Goal: Information Seeking & Learning: Learn about a topic

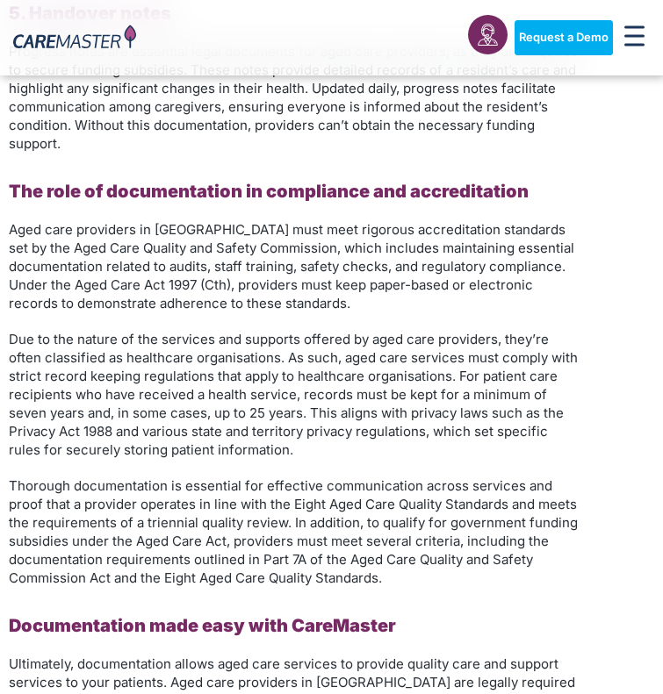
scroll to position [2380, 0]
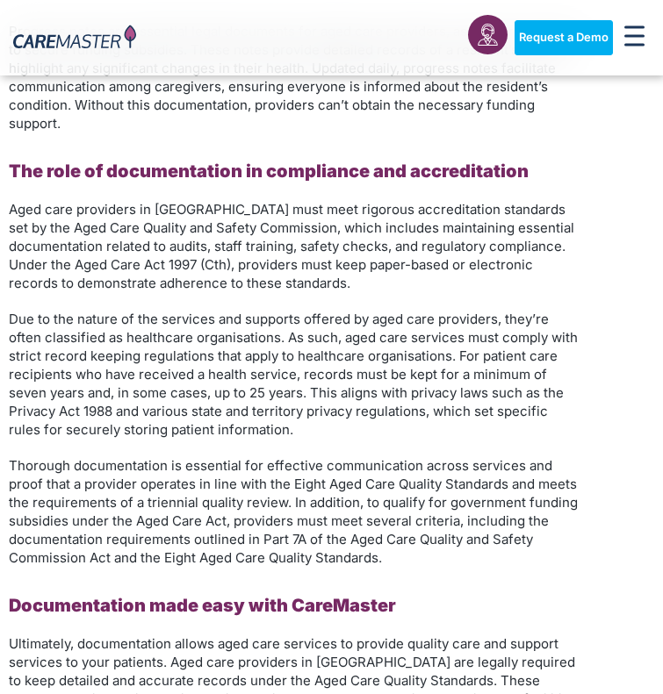
click at [566, 384] on p "Due to the nature of the services and supports offered by aged care providers, …" at bounding box center [294, 374] width 570 height 129
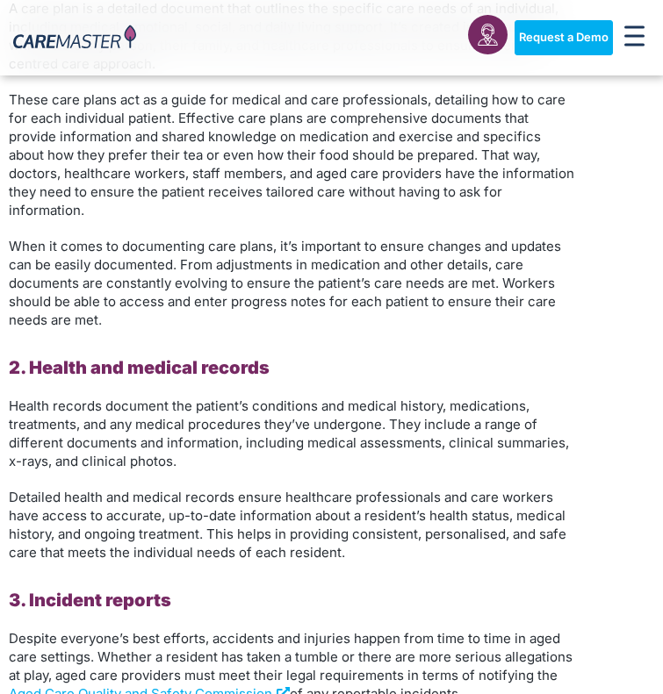
scroll to position [1317, 0]
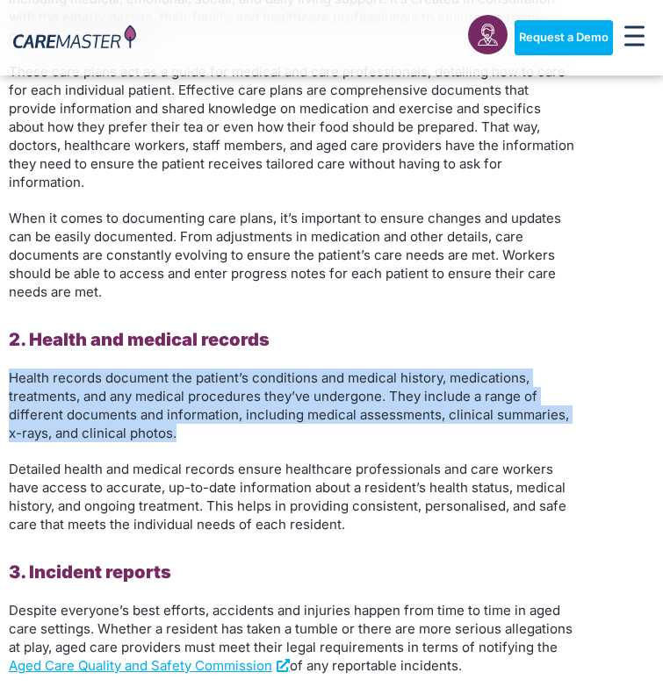
drag, startPoint x: 11, startPoint y: 358, endPoint x: 254, endPoint y: 420, distance: 250.1
click at [254, 420] on p "Health records document the patient’s conditions and medical history, medicatio…" at bounding box center [294, 406] width 570 height 74
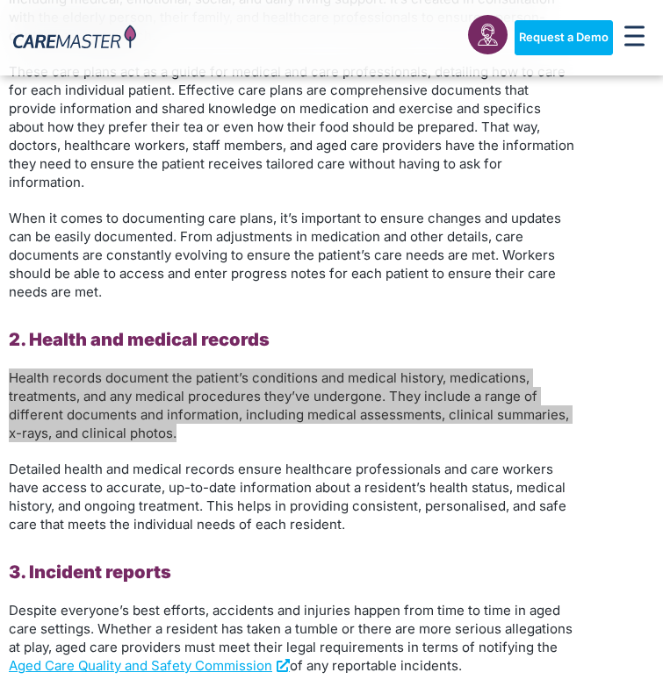
drag, startPoint x: 644, startPoint y: 441, endPoint x: 351, endPoint y: 411, distance: 294.7
click at [351, 411] on p "Health records document the patient’s conditions and medical history, medicatio…" at bounding box center [294, 406] width 570 height 74
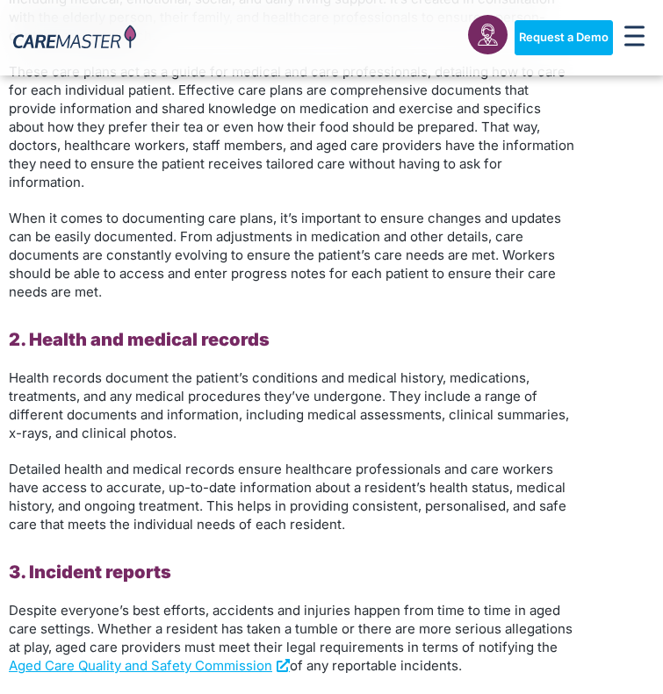
drag, startPoint x: 216, startPoint y: 418, endPoint x: 204, endPoint y: 415, distance: 11.7
click at [214, 418] on p "Health records document the patient’s conditions and medical history, medicatio…" at bounding box center [294, 406] width 570 height 74
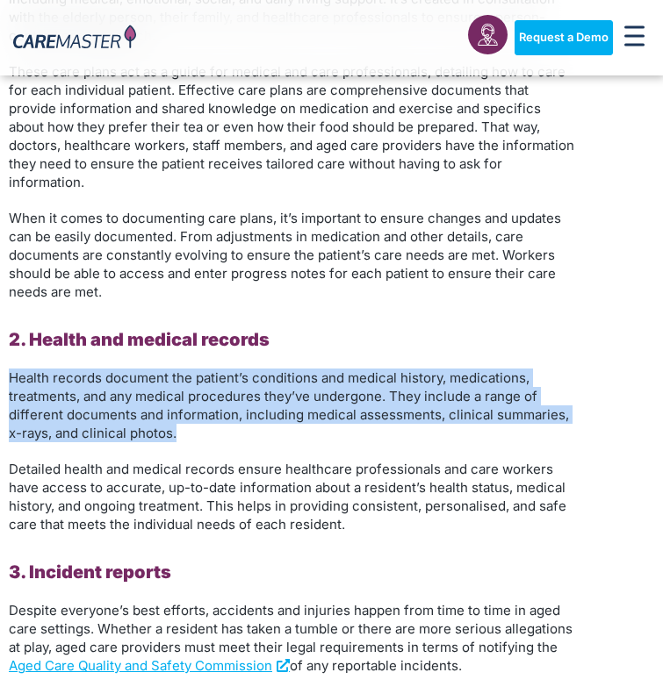
drag, startPoint x: 176, startPoint y: 414, endPoint x: 5, endPoint y: 366, distance: 177.0
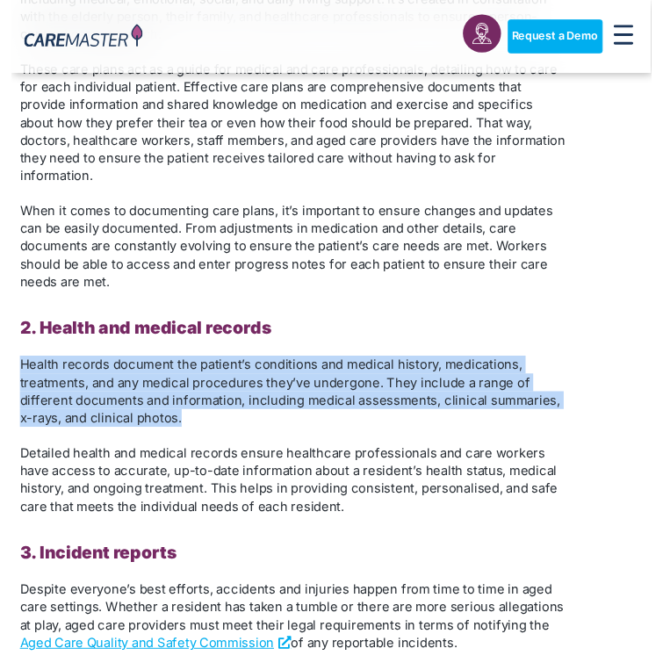
scroll to position [1318, 0]
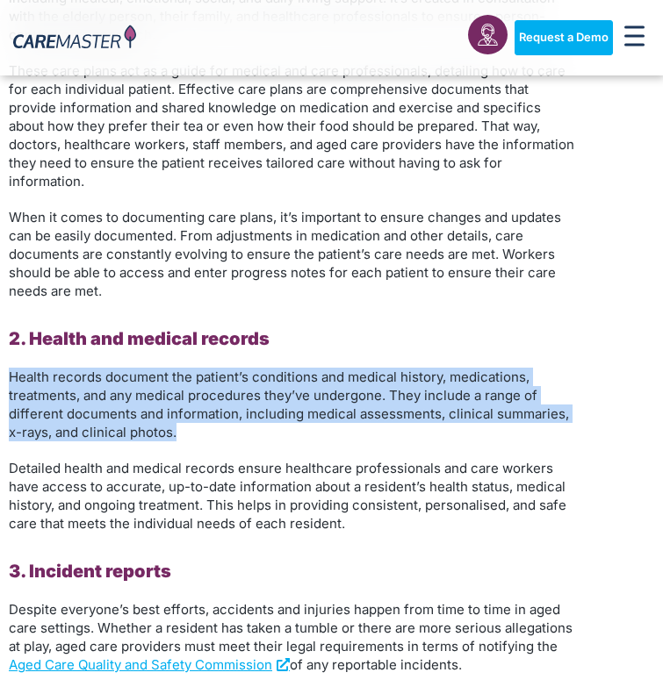
copy span "Health records document the patient’s conditions and medical history, medicatio…"
